Goal: Task Accomplishment & Management: Complete application form

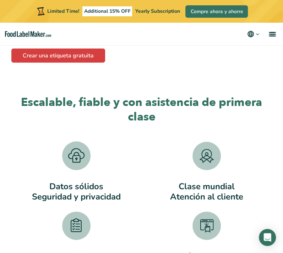
scroll to position [923, 0]
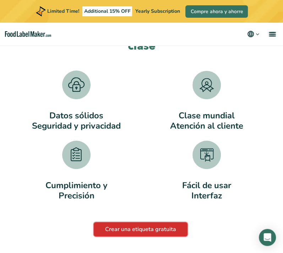
click at [152, 232] on link "Crear una etiqueta gratuita" at bounding box center [141, 230] width 94 height 14
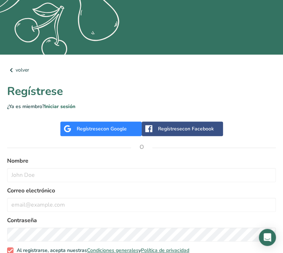
scroll to position [213, 0]
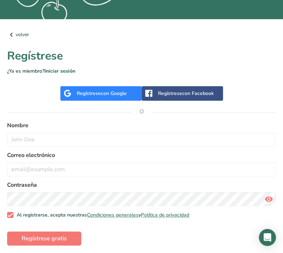
click at [174, 92] on div "Regístrese con Facebook" at bounding box center [186, 93] width 56 height 7
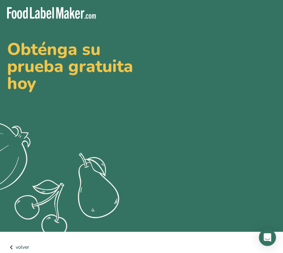
click at [129, 134] on icon ".a{fill:#f5f3ed;}" at bounding box center [44, 183] width 176 height 126
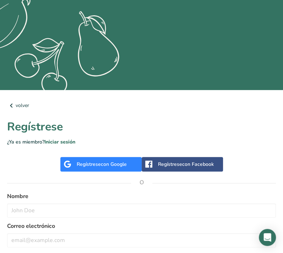
click at [95, 166] on div "Regístrese con Google" at bounding box center [102, 164] width 50 height 7
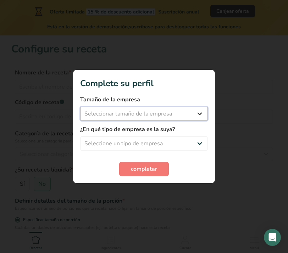
click at [149, 117] on select "Seleccionar tamaño de la empresa Menos de 10 empleados De 10 a 50 empleados De …" at bounding box center [144, 114] width 128 height 14
select select "1"
click at [80, 107] on select "Seleccionar tamaño de la empresa Menos de 10 empleados De 10 a 50 empleados De …" at bounding box center [144, 114] width 128 height 14
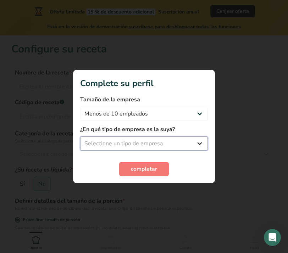
click at [148, 143] on select "Seleccione un tipo de empresa Fabricante de alimentos envasados Restaurante y c…" at bounding box center [144, 144] width 128 height 14
select select "7"
click at [80, 137] on select "Seleccione un tipo de empresa Fabricante de alimentos envasados Restaurante y c…" at bounding box center [144, 144] width 128 height 14
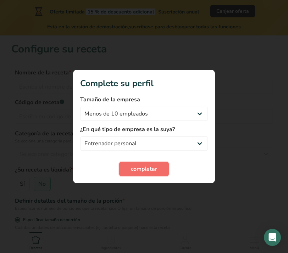
click at [139, 169] on span "completar" at bounding box center [144, 169] width 26 height 9
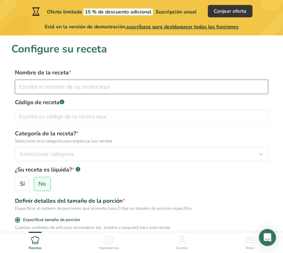
click at [129, 88] on input "text" at bounding box center [141, 87] width 253 height 14
